Goal: Transaction & Acquisition: Book appointment/travel/reservation

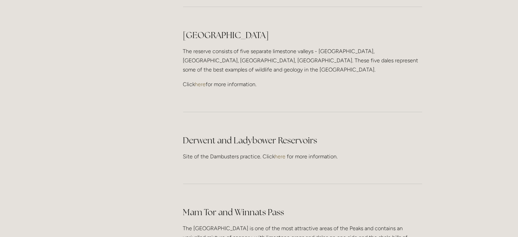
scroll to position [546, 0]
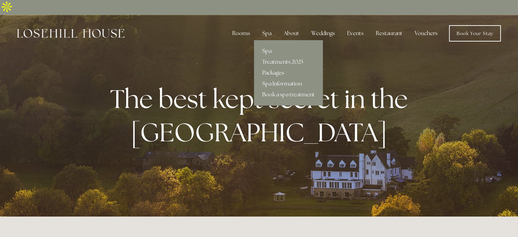
click at [274, 67] on link "Packages" at bounding box center [288, 72] width 69 height 11
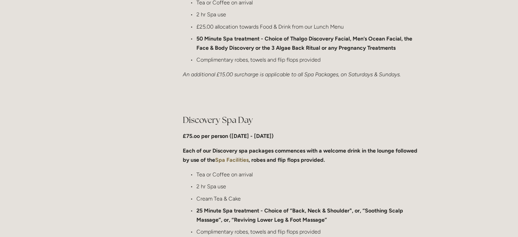
scroll to position [164, 0]
